Goal: Book appointment/travel/reservation

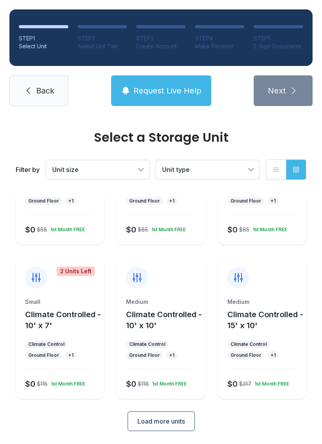
scroll to position [93, 0]
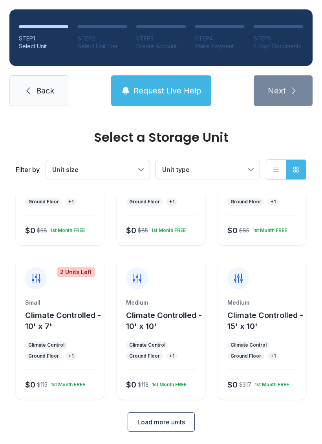
click at [165, 364] on div "Medium Climate Controlled - 10' x 10' Climate Control Ground Floor + 1 $0 $118 …" at bounding box center [160, 348] width 88 height 101
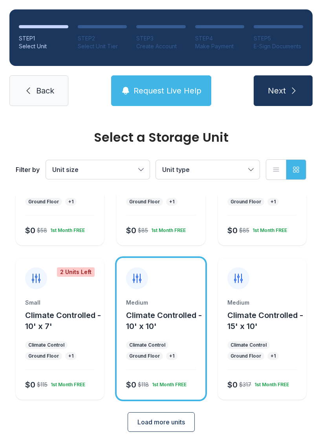
click at [289, 92] on icon "submit" at bounding box center [293, 90] width 9 height 9
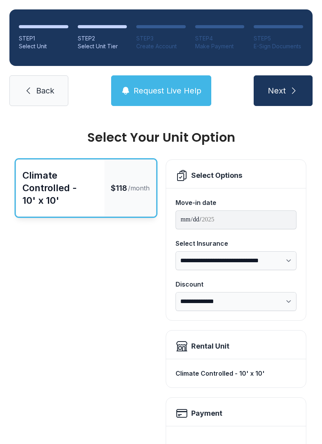
click at [86, 193] on div "Climate Controlled - 10' x 10'" at bounding box center [60, 188] width 76 height 38
click at [292, 86] on icon "submit" at bounding box center [293, 90] width 9 height 9
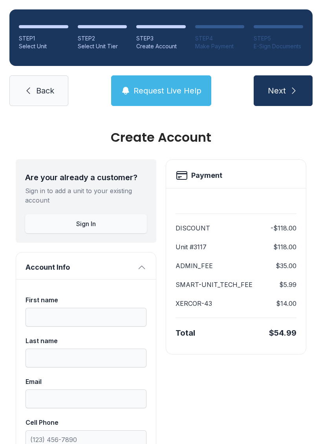
click at [45, 87] on span "Back" at bounding box center [45, 90] width 18 height 11
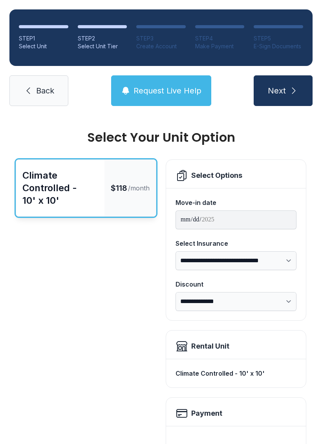
click at [173, 85] on span "Request Live Help" at bounding box center [167, 90] width 68 height 11
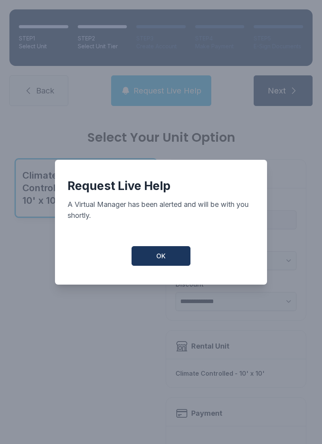
click at [170, 264] on button "OK" at bounding box center [160, 256] width 59 height 20
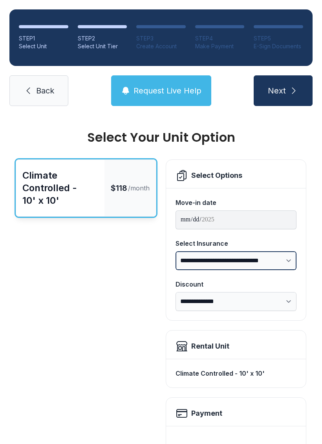
click at [291, 261] on select "**********" at bounding box center [235, 260] width 121 height 19
